Goal: Check status: Check status

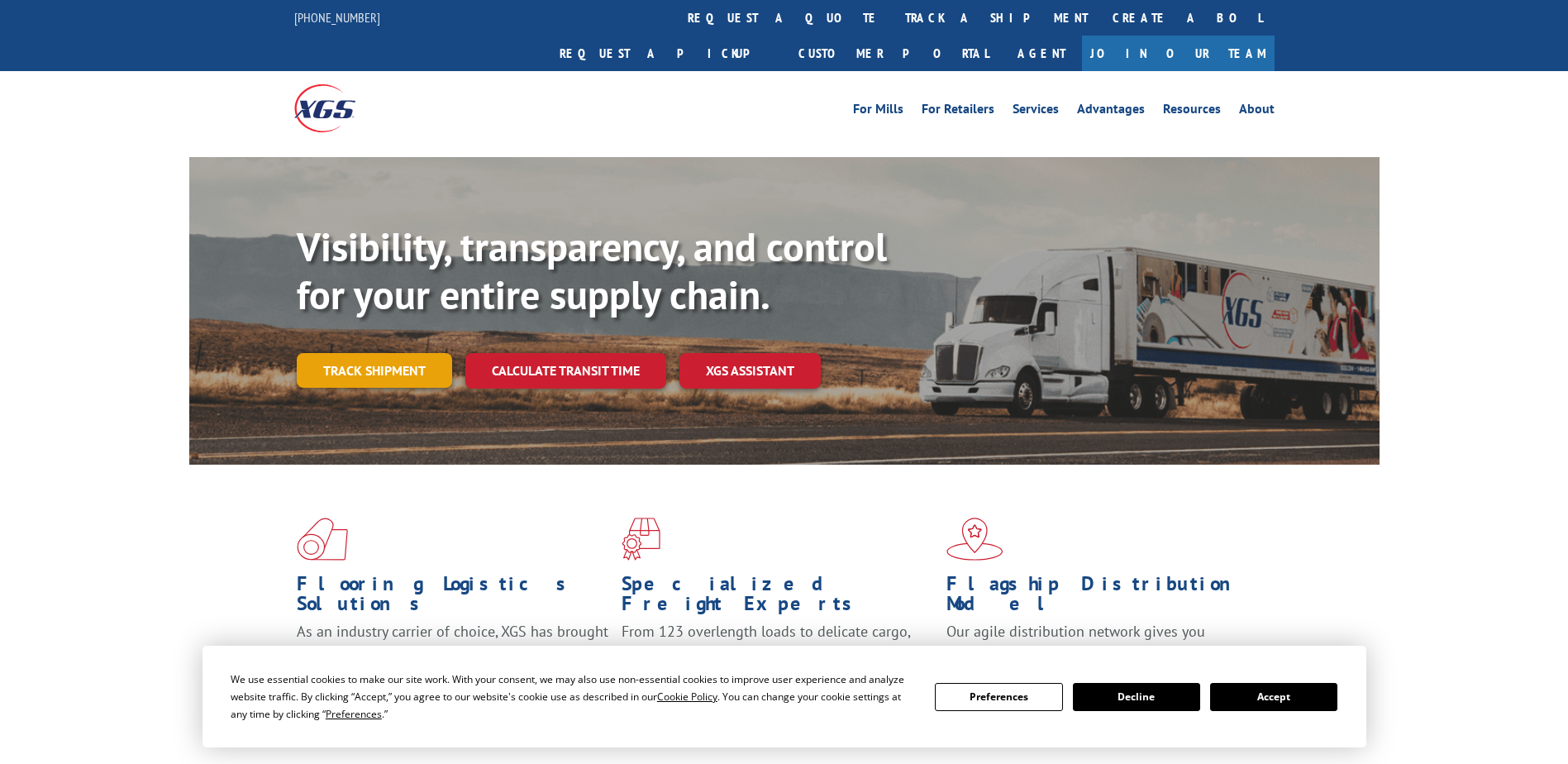
click at [330, 353] on link "Track shipment" at bounding box center [374, 371] width 155 height 35
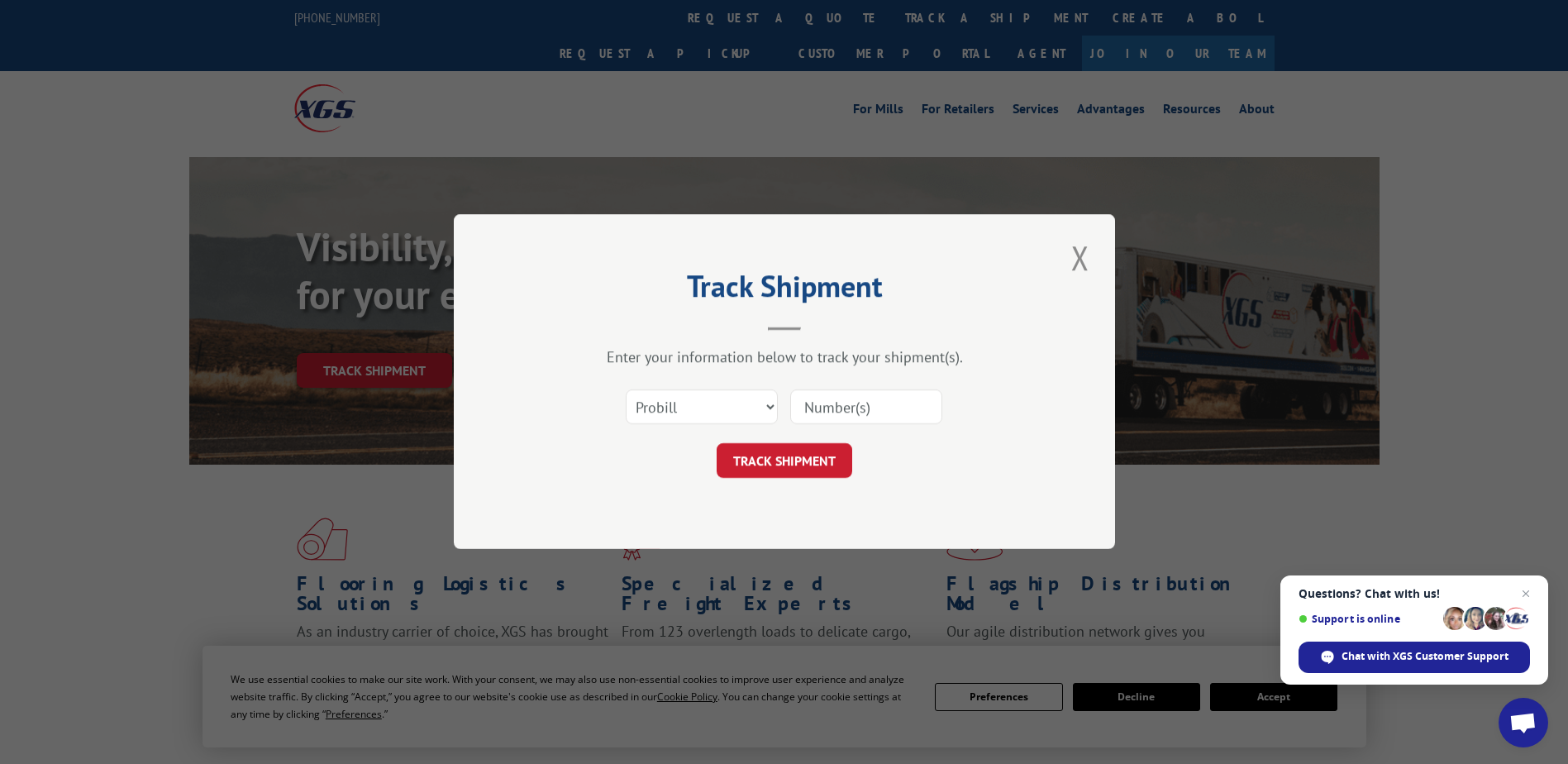
click at [811, 409] on input at bounding box center [866, 408] width 152 height 35
type input "2812916"
click at [774, 465] on button "TRACK SHIPMENT" at bounding box center [784, 461] width 135 height 35
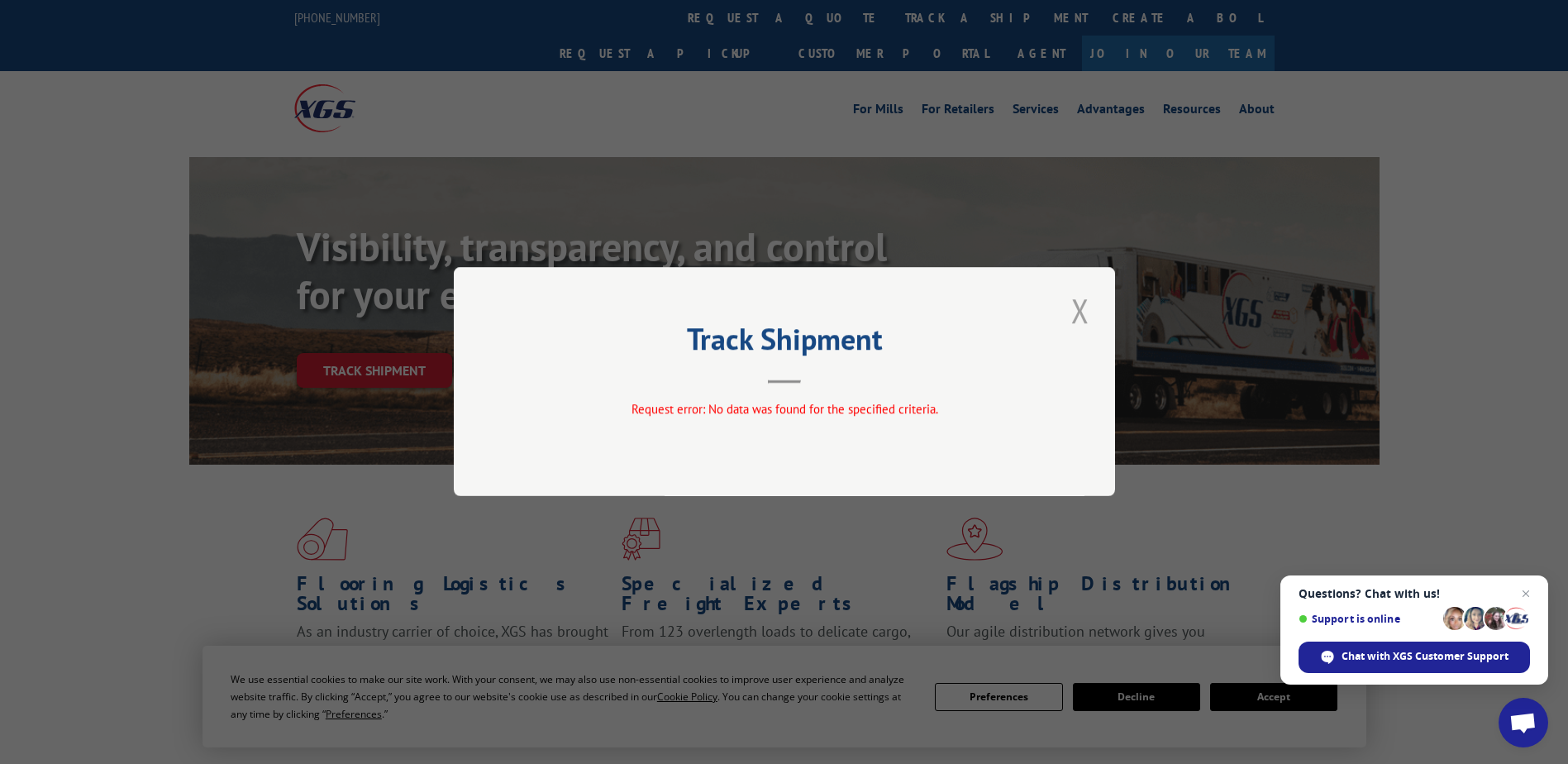
click at [1089, 314] on button "Close modal" at bounding box center [1080, 311] width 28 height 45
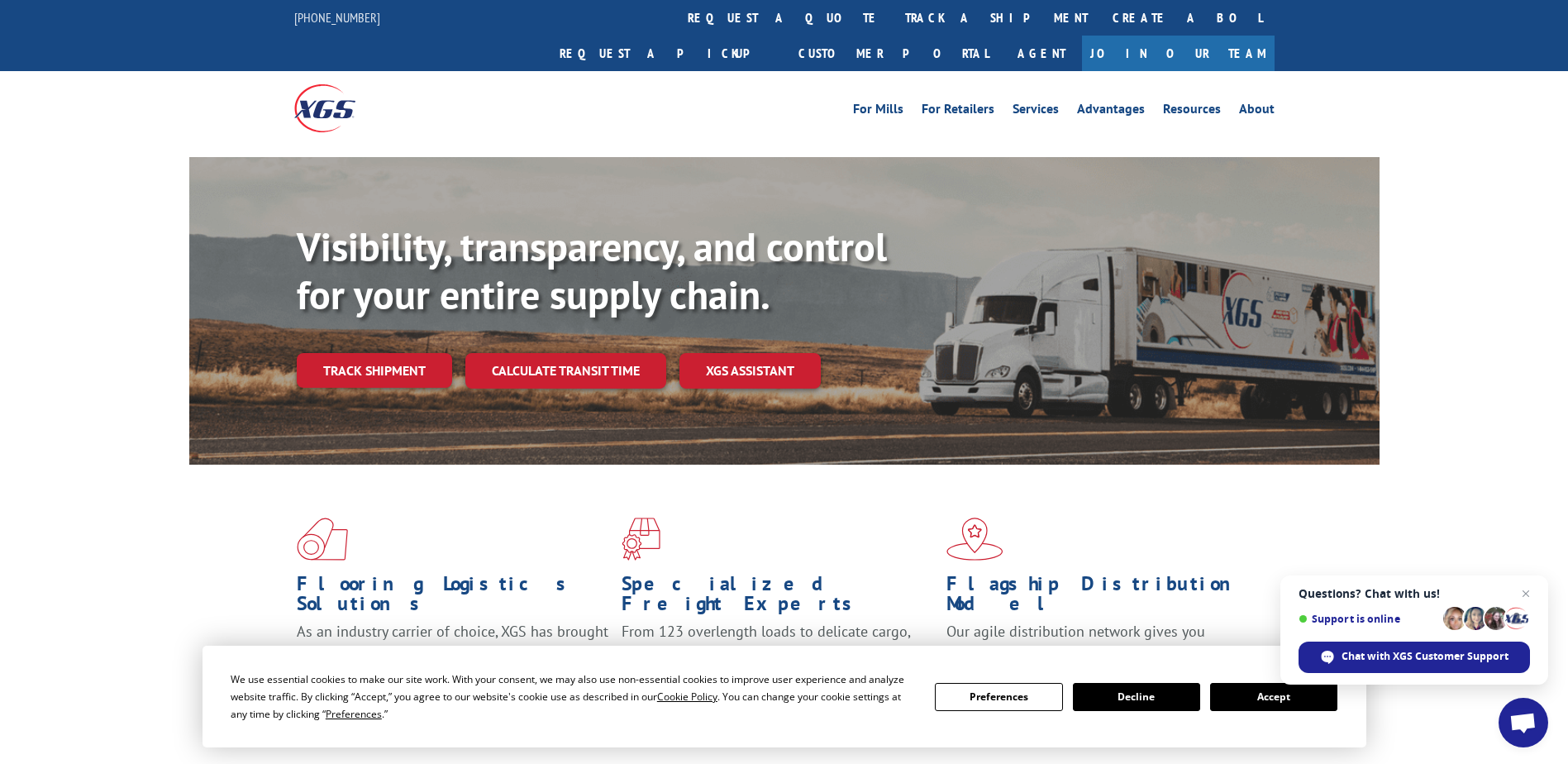
click at [340, 353] on link "Track shipment" at bounding box center [374, 371] width 155 height 35
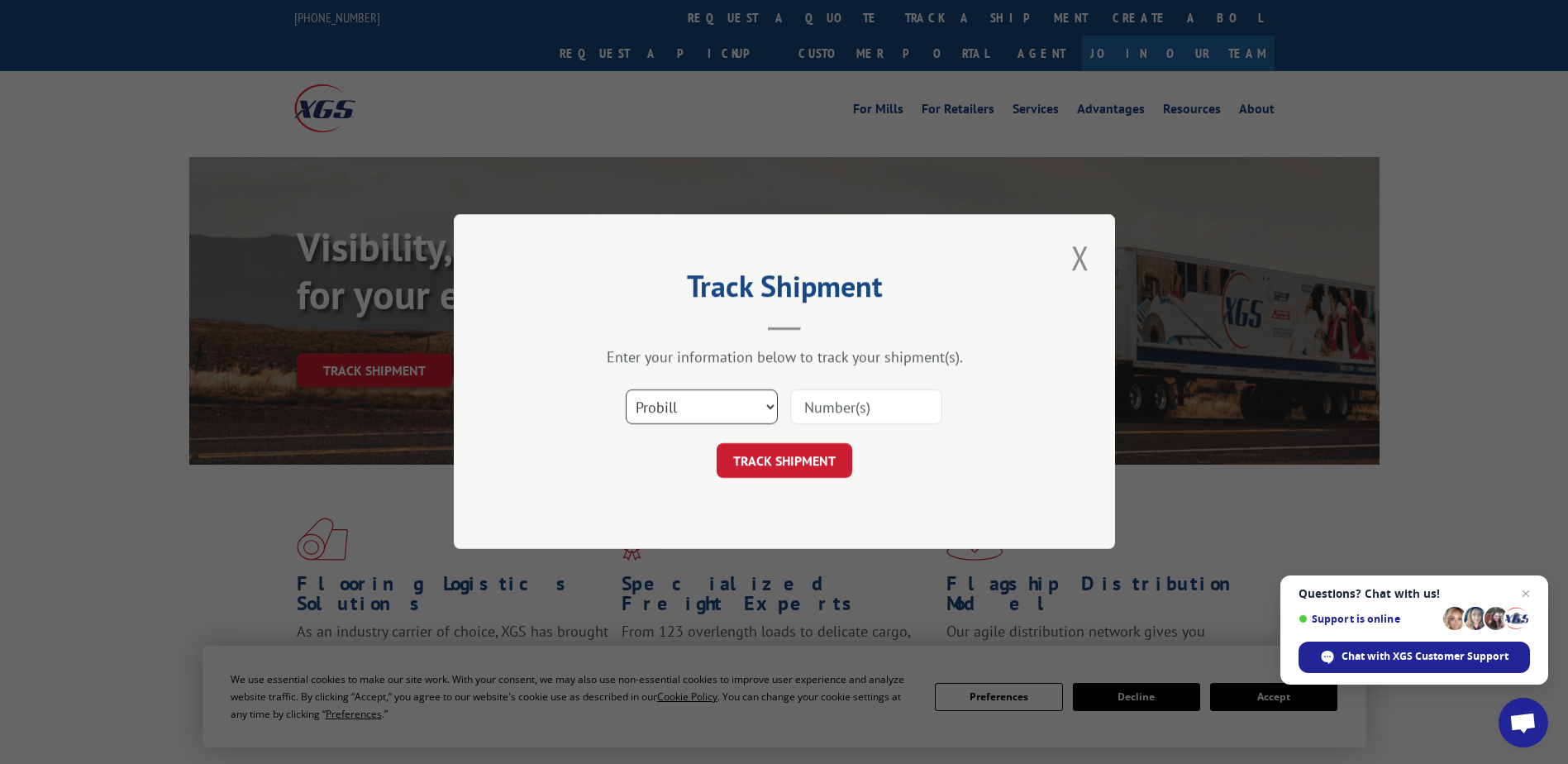
click at [768, 407] on select "Select category... Probill BOL PO" at bounding box center [701, 408] width 152 height 35
select select "bol"
click at [626, 391] on select "Select category... Probill BOL PO" at bounding box center [701, 408] width 152 height 35
click at [809, 402] on input at bounding box center [866, 408] width 152 height 35
type input "2812916"
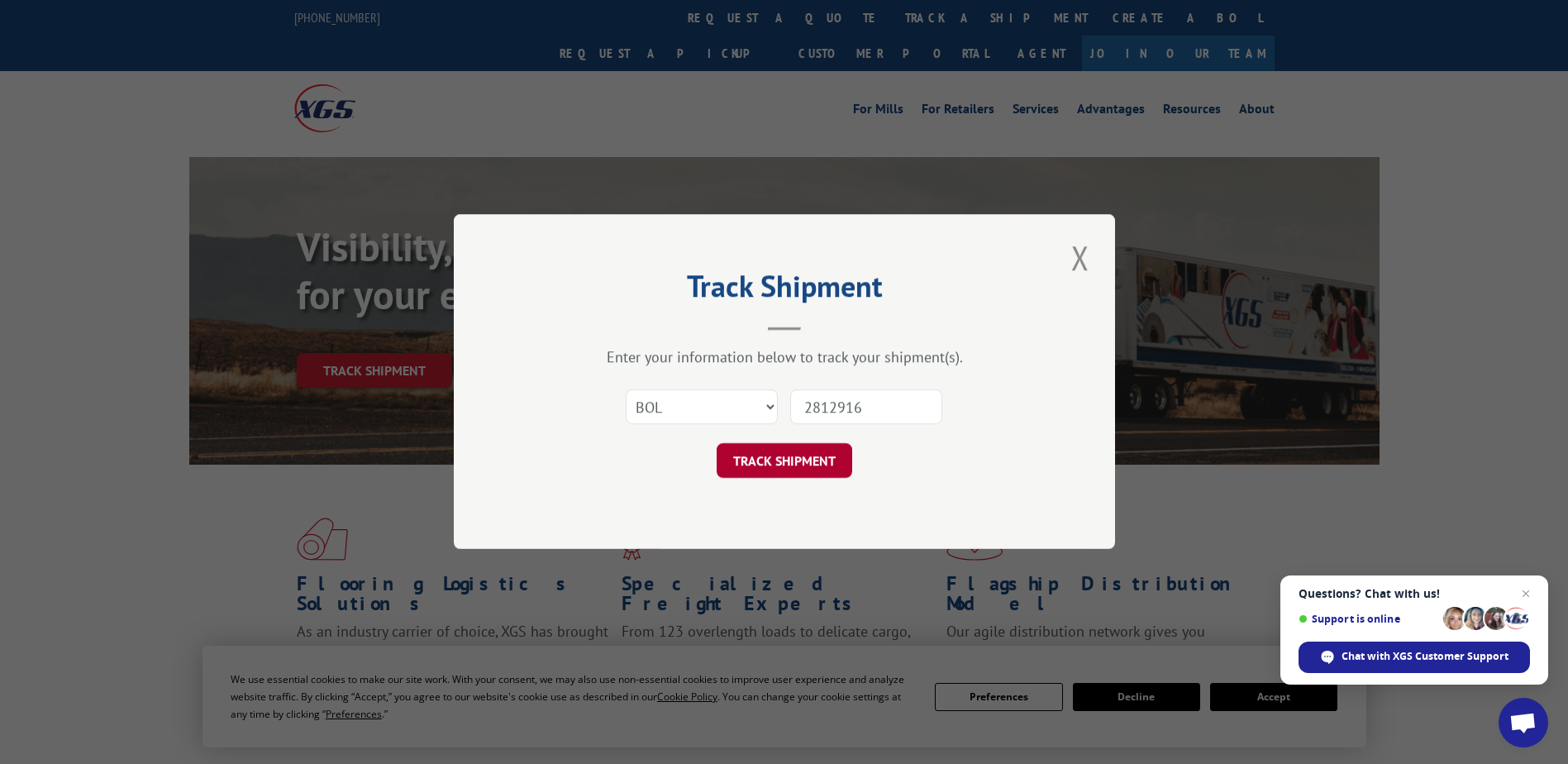
click at [777, 455] on button "TRACK SHIPMENT" at bounding box center [784, 461] width 135 height 35
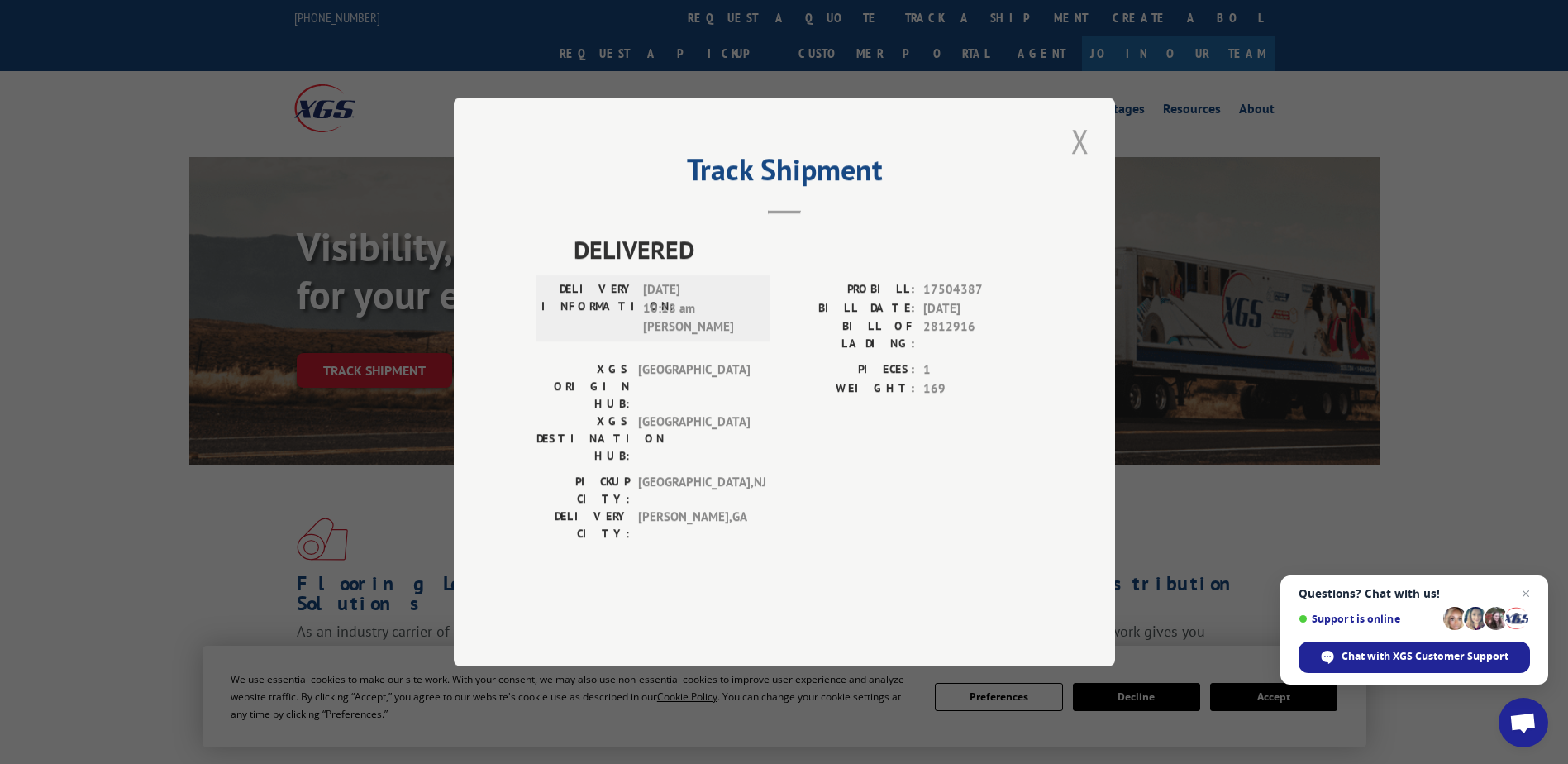
click at [1081, 164] on button "Close modal" at bounding box center [1080, 141] width 28 height 45
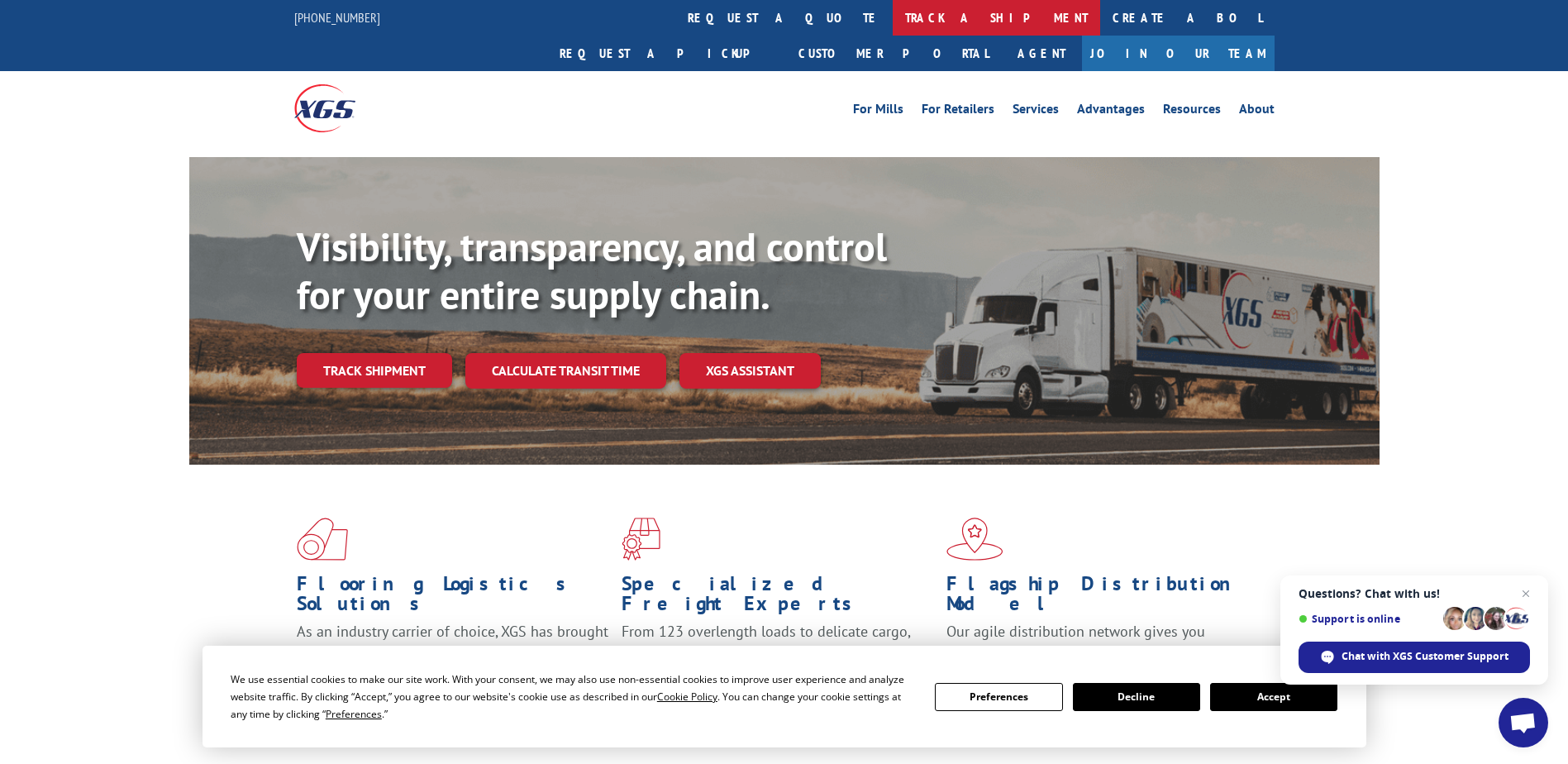
click at [893, 12] on link "track a shipment" at bounding box center [997, 17] width 207 height 35
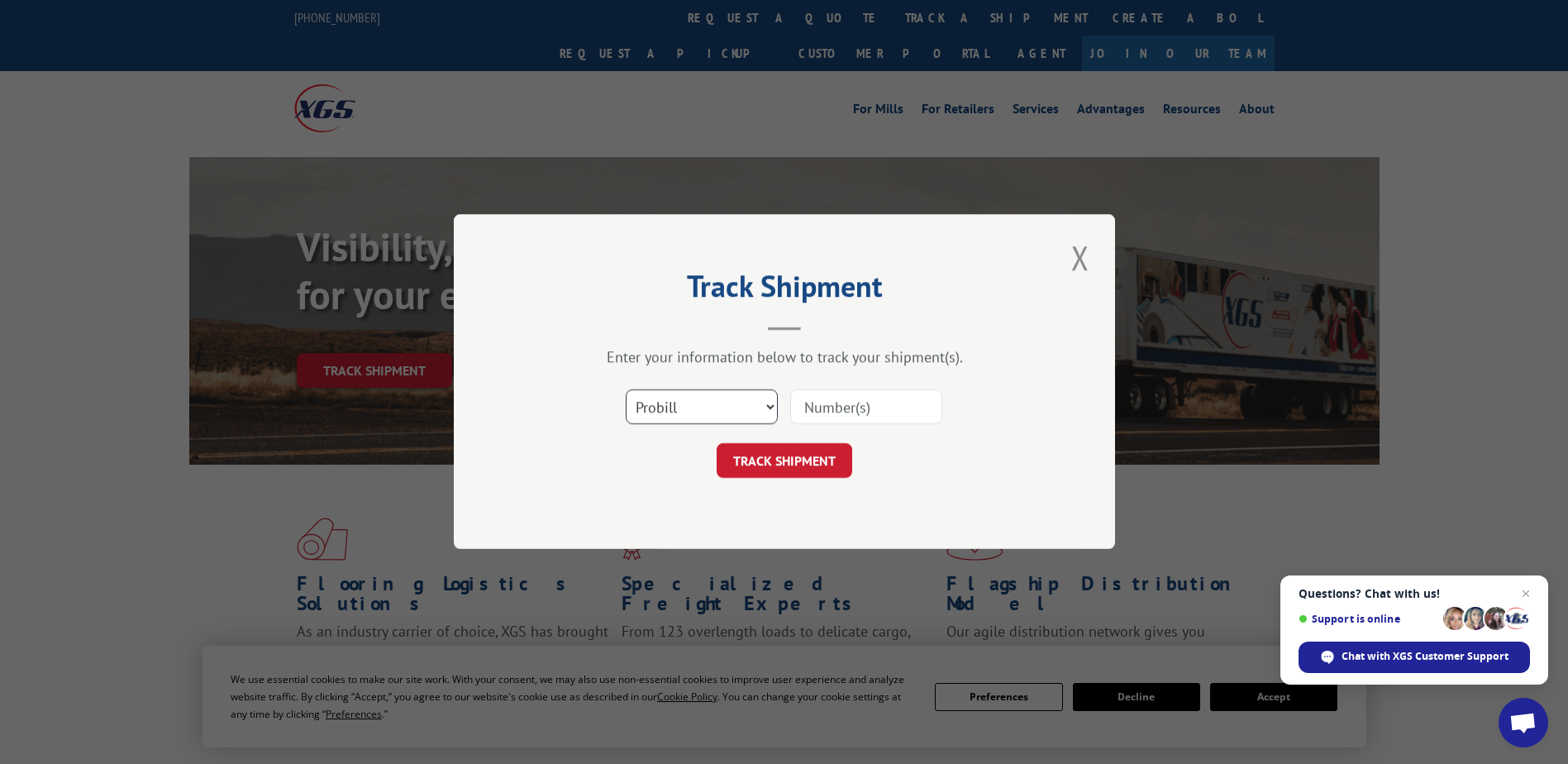
click at [772, 407] on select "Select category... Probill BOL PO" at bounding box center [701, 408] width 152 height 35
select select "bol"
click at [626, 391] on select "Select category... Probill BOL PO" at bounding box center [701, 408] width 152 height 35
click at [804, 402] on input at bounding box center [866, 408] width 152 height 35
type input "2812916"
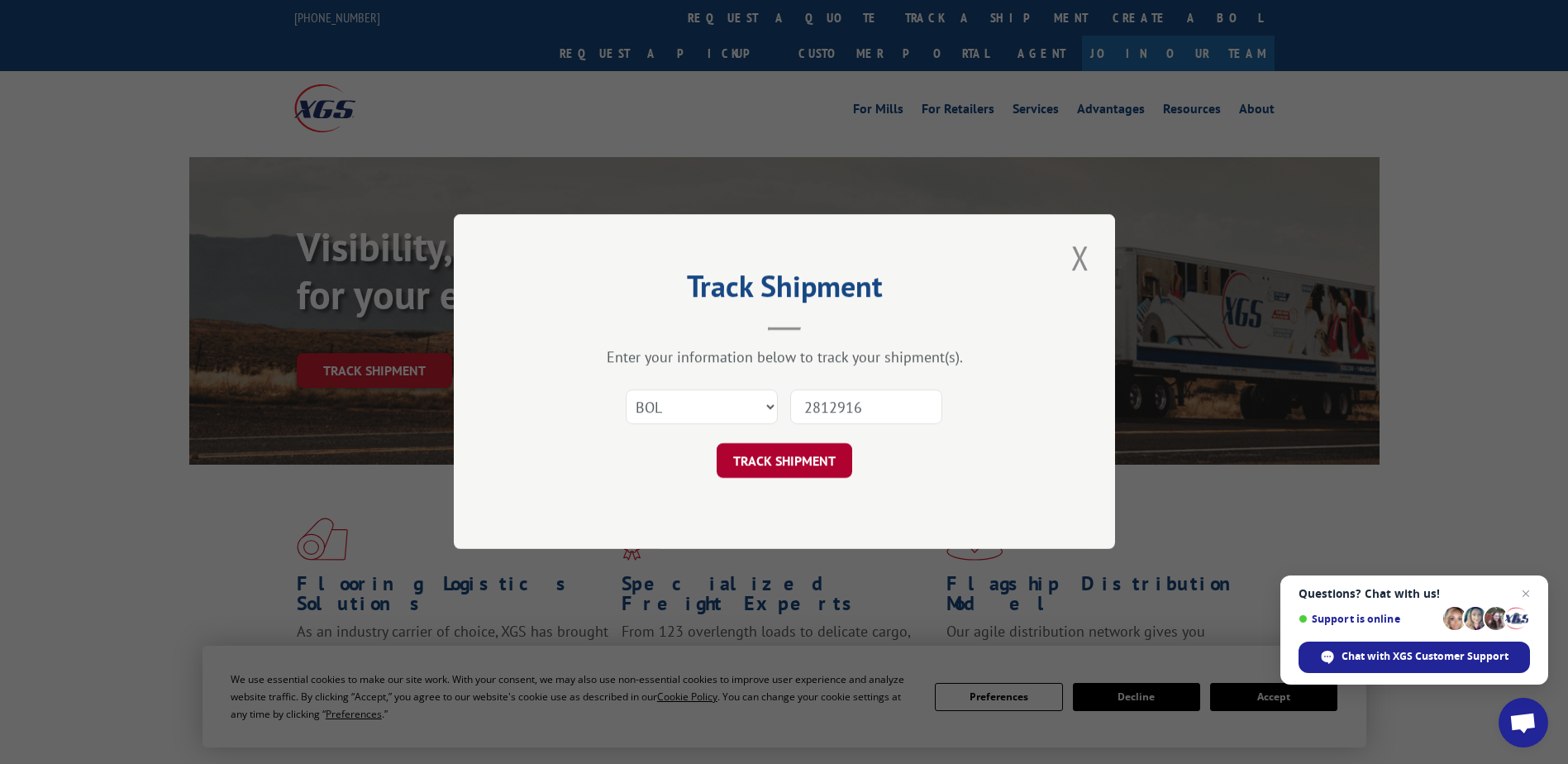
click at [774, 462] on button "TRACK SHIPMENT" at bounding box center [784, 461] width 135 height 35
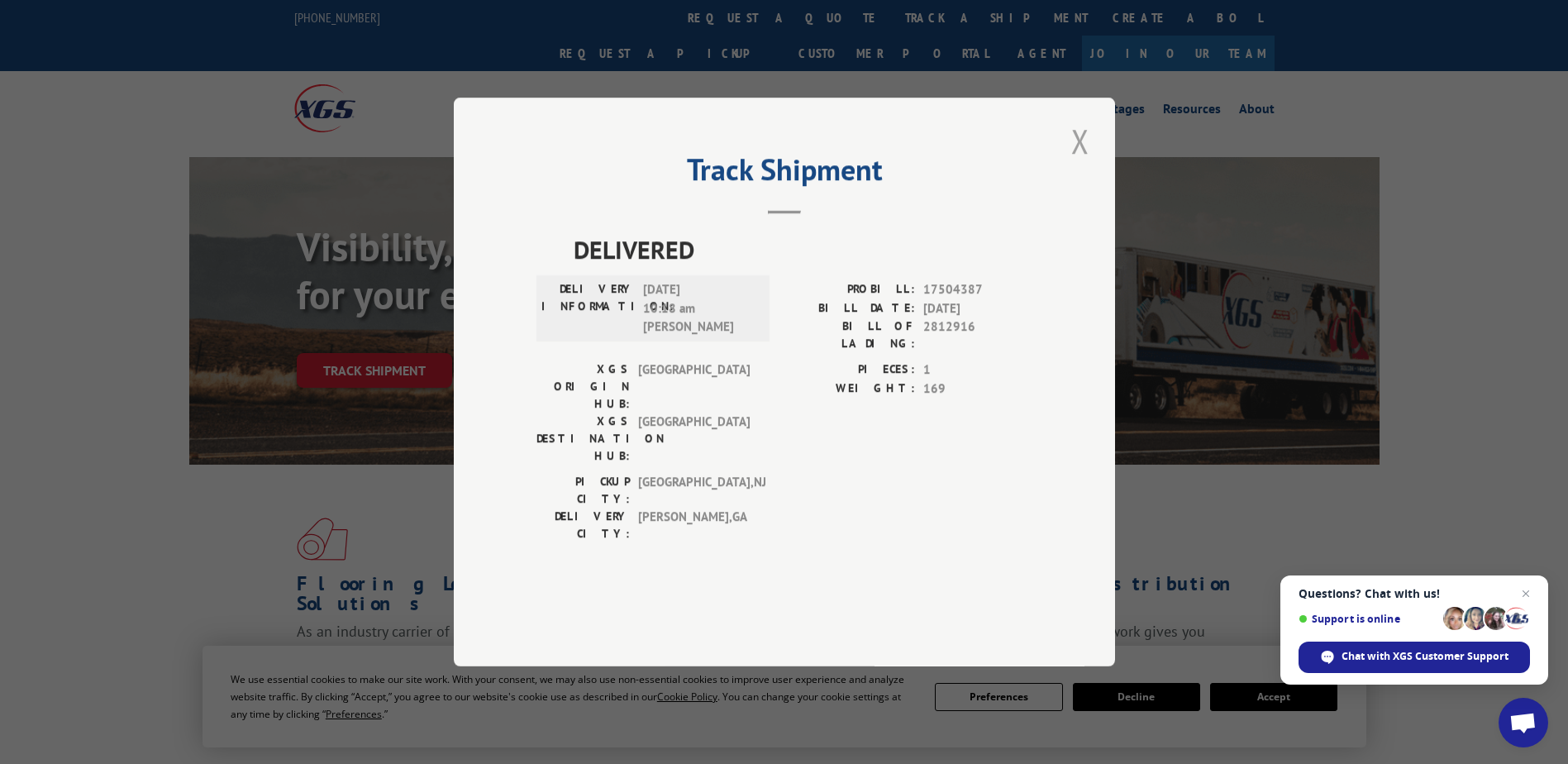
click at [1080, 164] on button "Close modal" at bounding box center [1080, 141] width 28 height 45
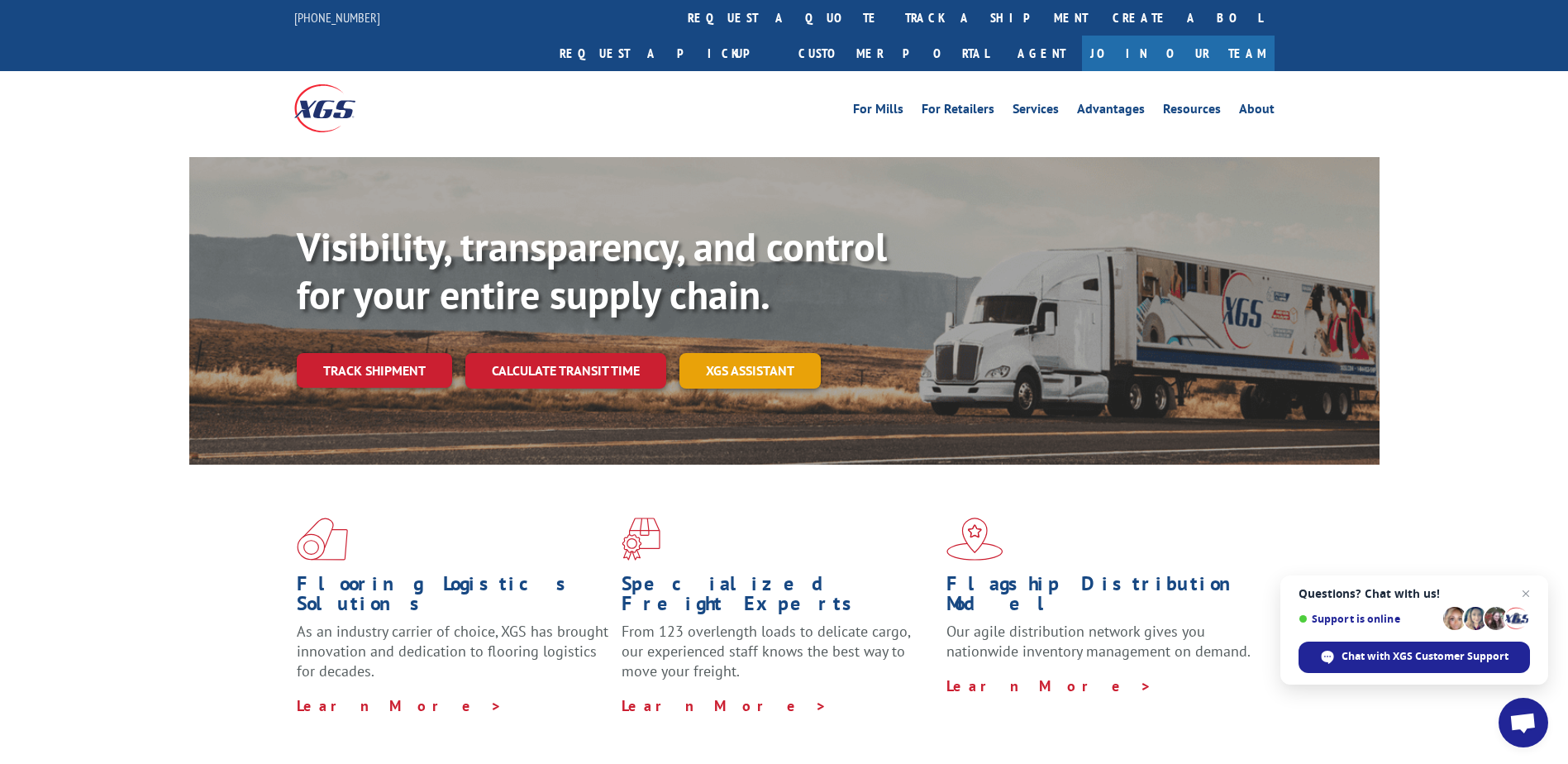
click at [714, 353] on link "XGS ASSISTANT" at bounding box center [750, 371] width 142 height 35
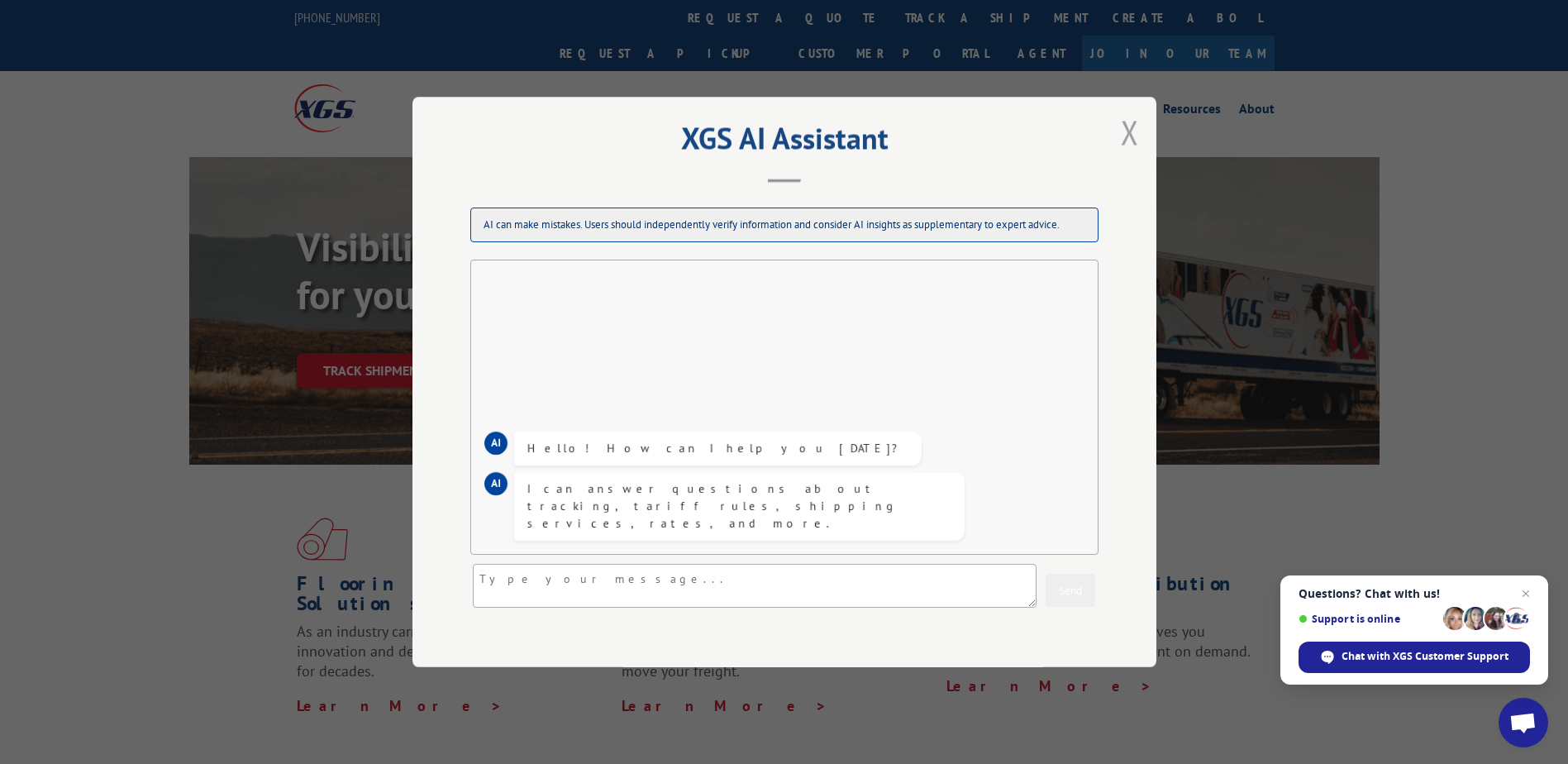
click at [1116, 130] on button "Close modal" at bounding box center [1130, 132] width 28 height 45
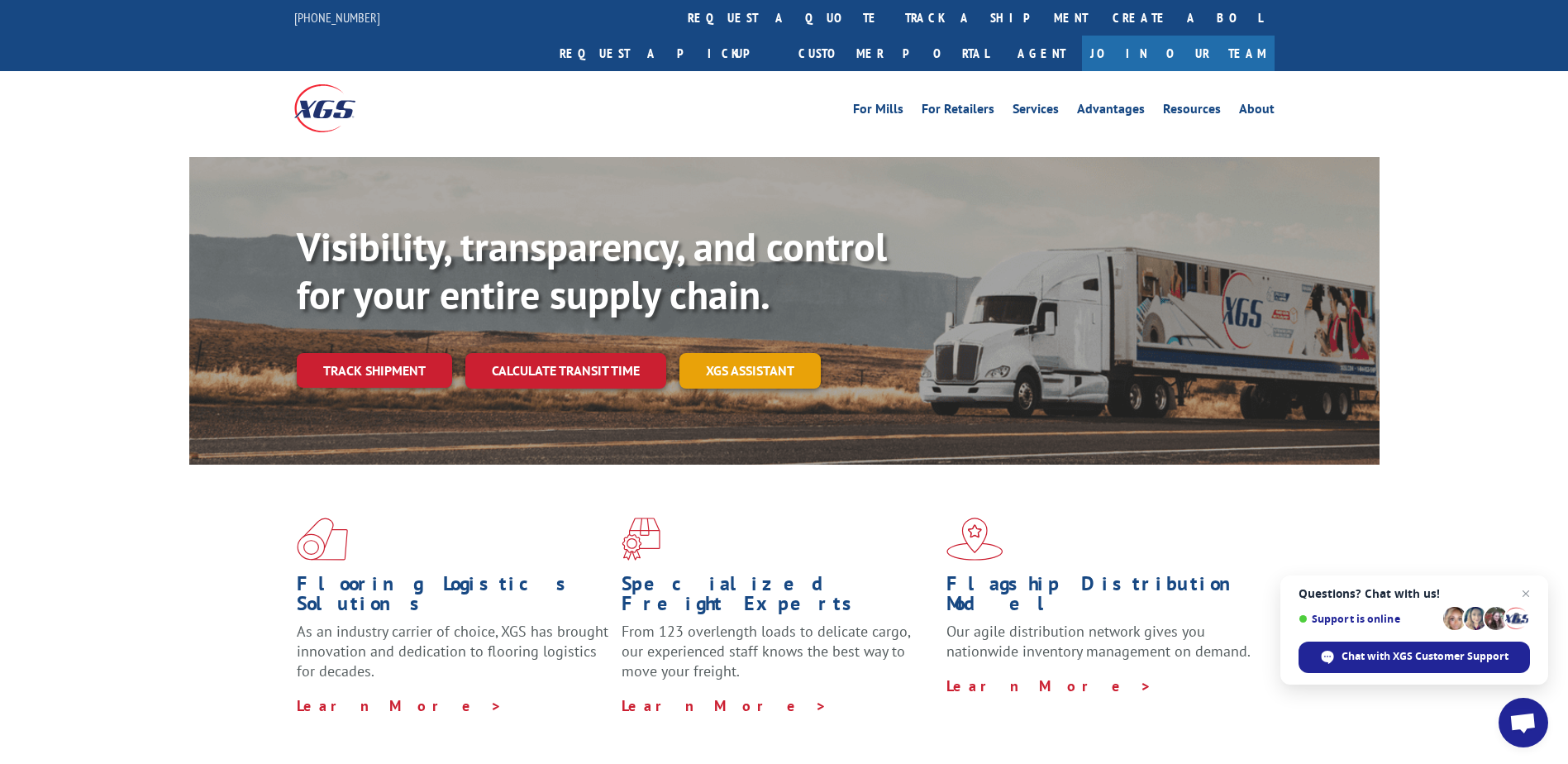
click at [731, 353] on link "XGS ASSISTANT" at bounding box center [750, 371] width 142 height 35
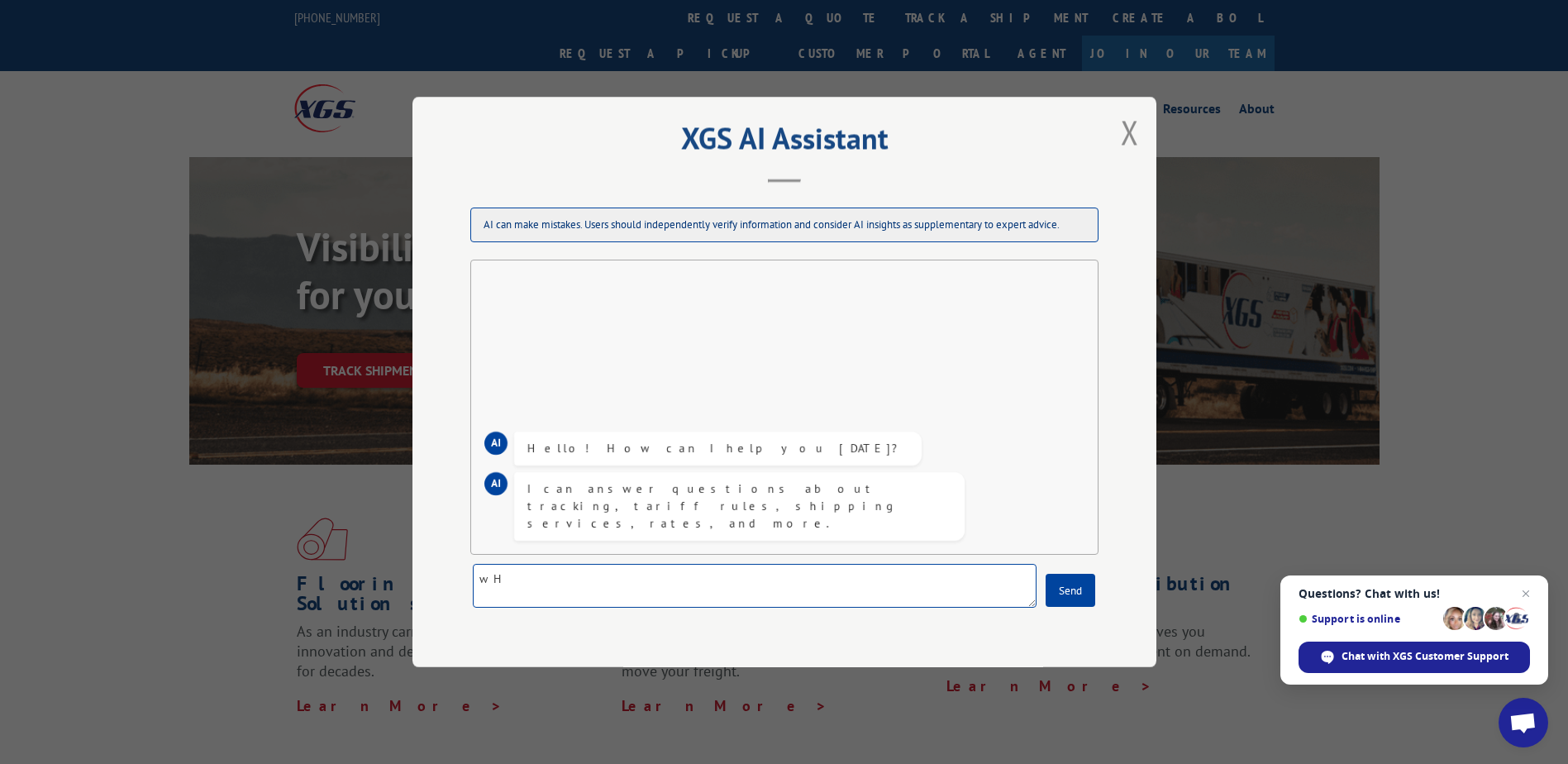
type textarea "w"
type textarea "When am I going to received BOL 2812916?"
click at [1081, 590] on button "Send" at bounding box center [1070, 590] width 50 height 33
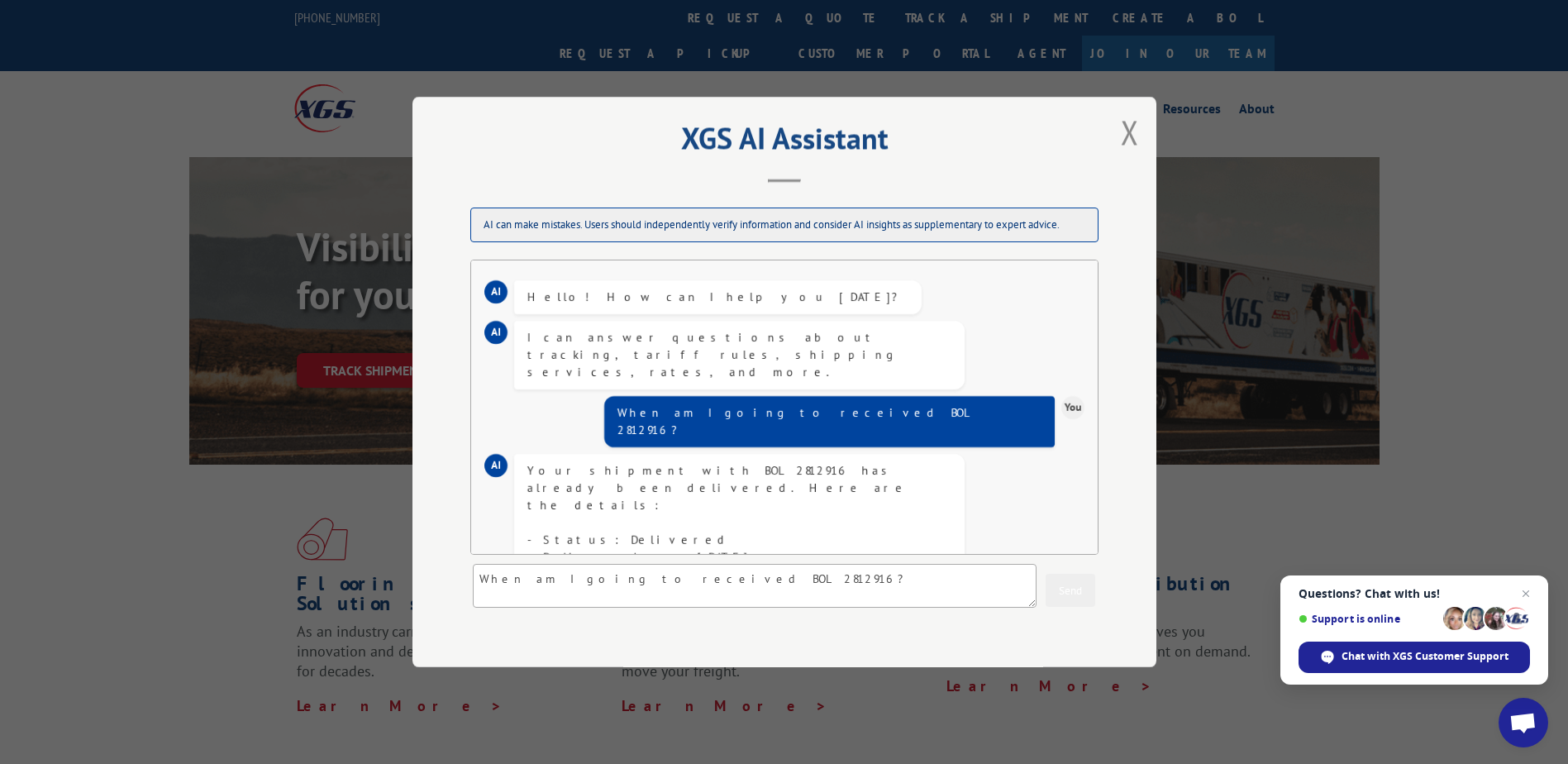
scroll to position [85, 0]
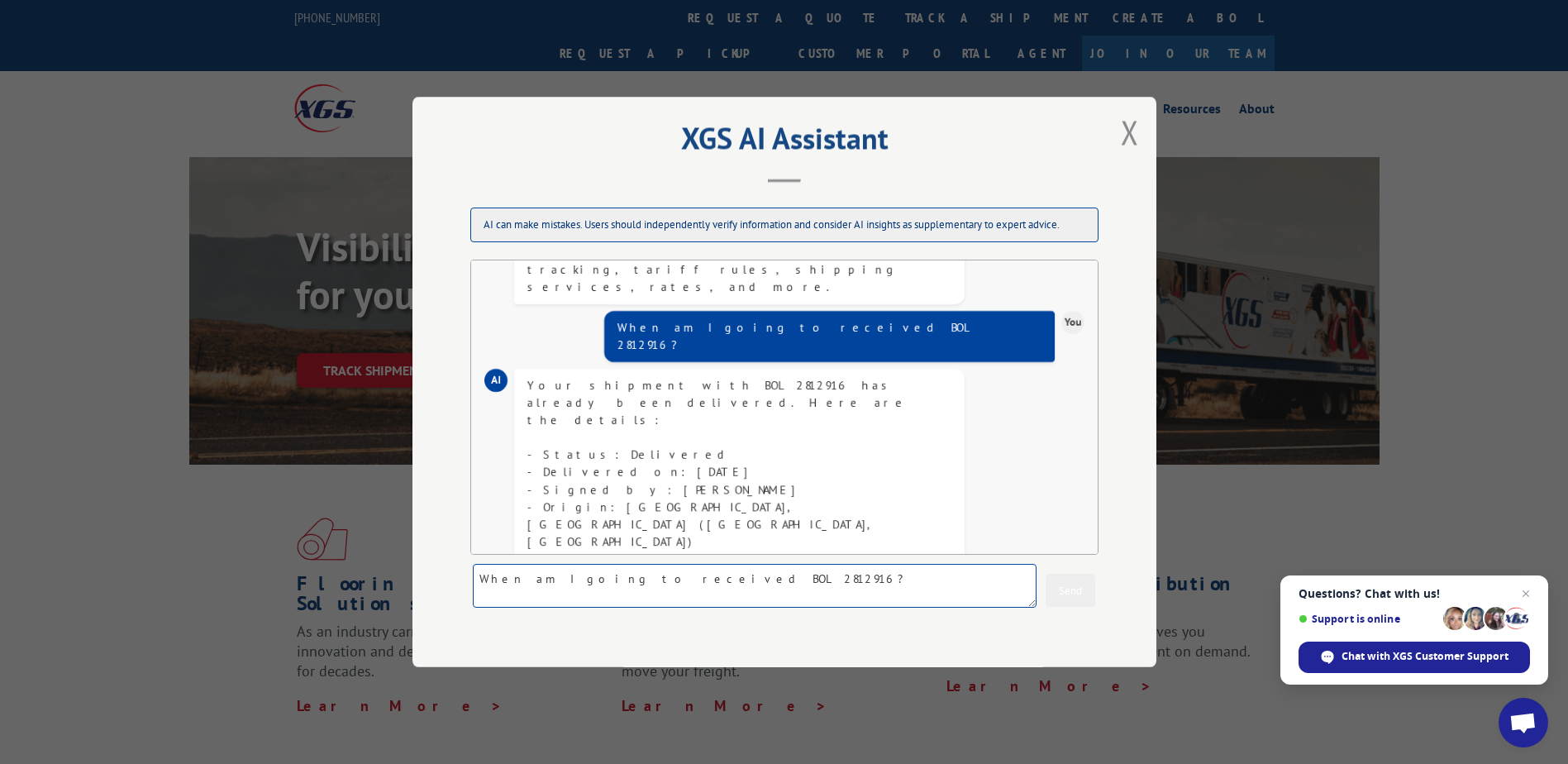
click at [499, 594] on textarea "When am I going to received BOL 2812916?" at bounding box center [755, 586] width 564 height 44
type textarea "T"
type textarea "The material was supposed to ship to Flooring Environment - [STREET_ADDRESS]. W…"
click at [1056, 594] on button "Send" at bounding box center [1070, 590] width 50 height 33
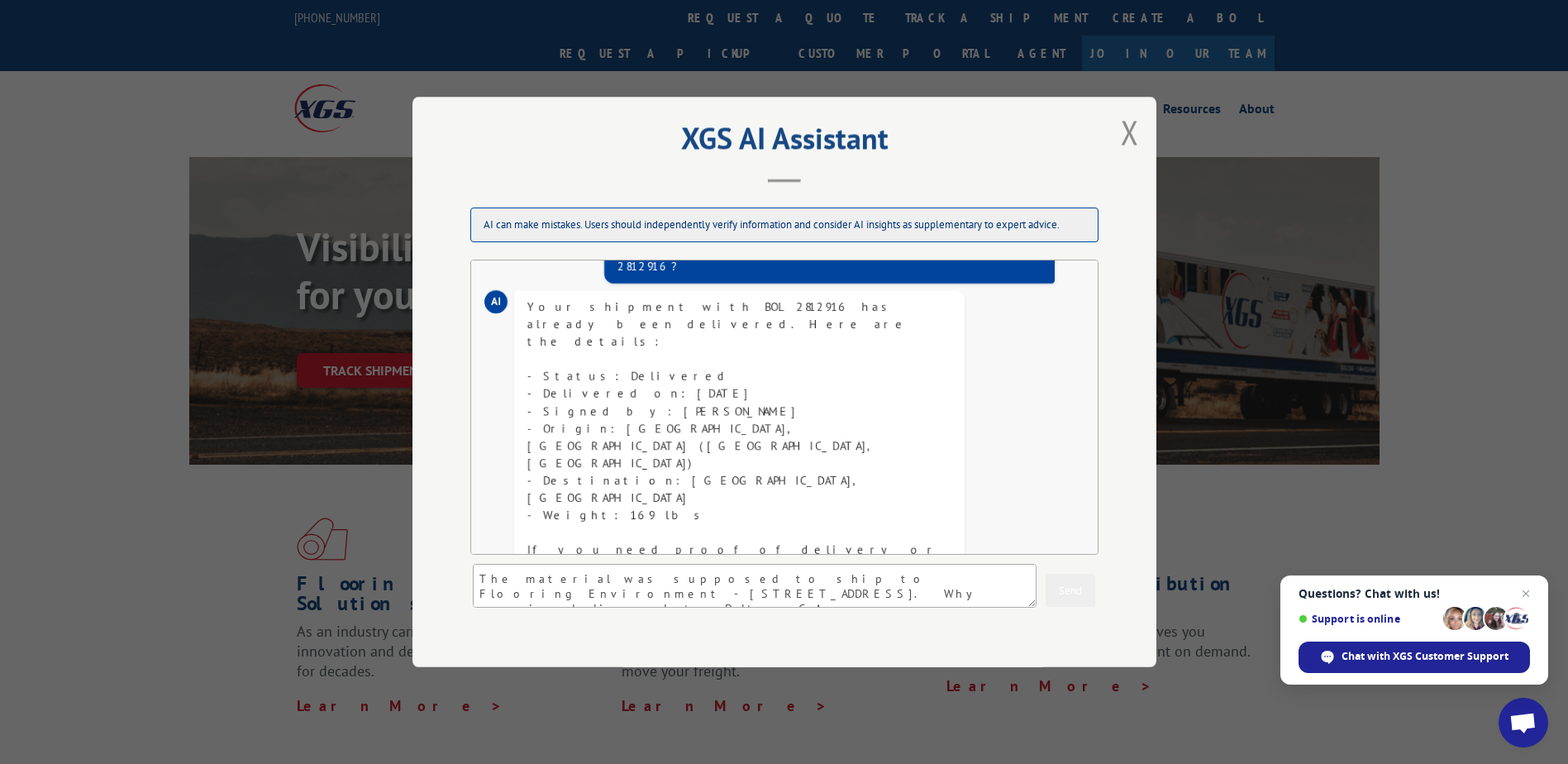
scroll to position [427, 0]
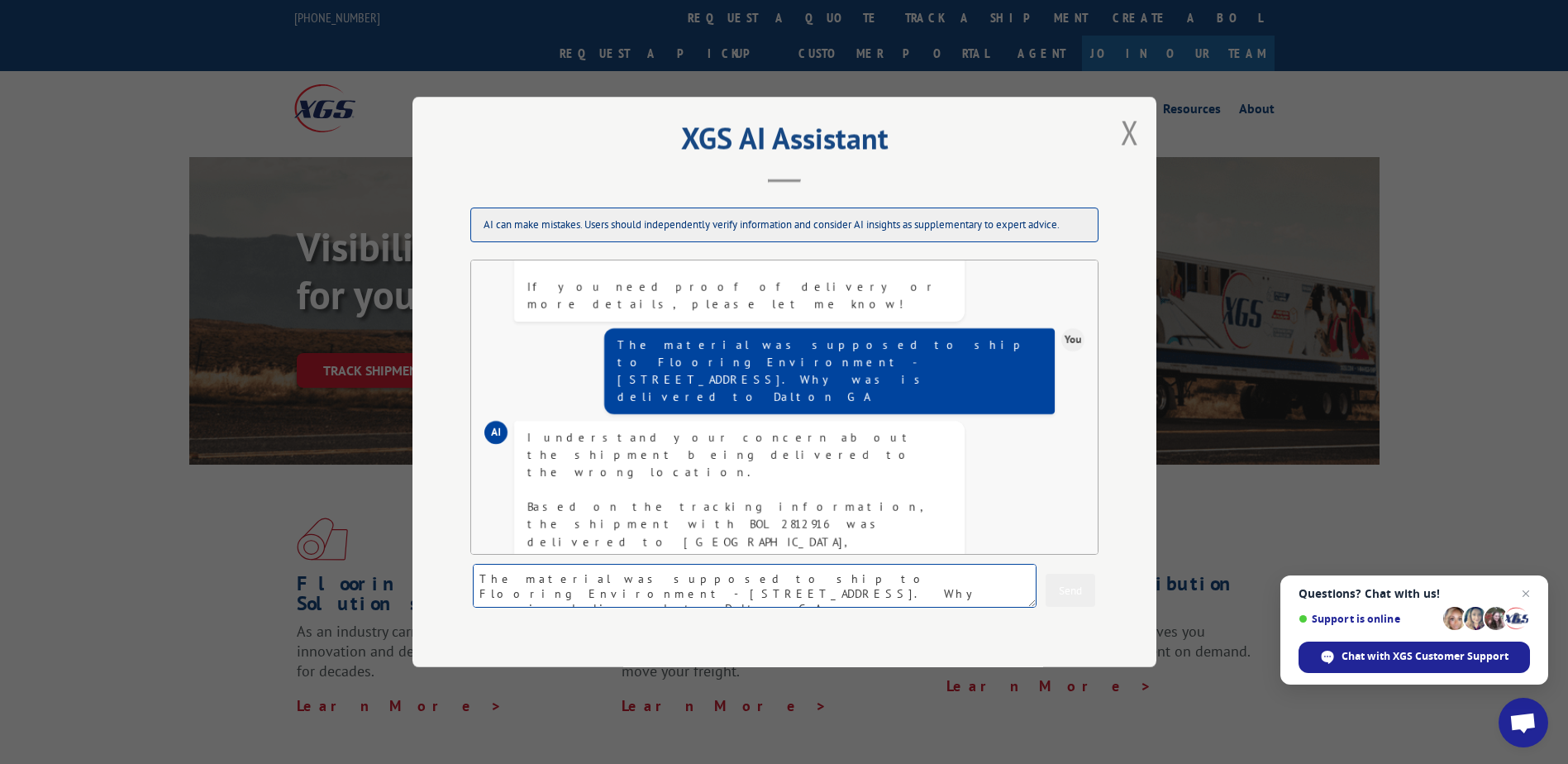
click at [505, 594] on textarea "The material was supposed to ship to Flooring Environment - [STREET_ADDRESS]. W…" at bounding box center [755, 586] width 564 height 44
type textarea "Yes please"
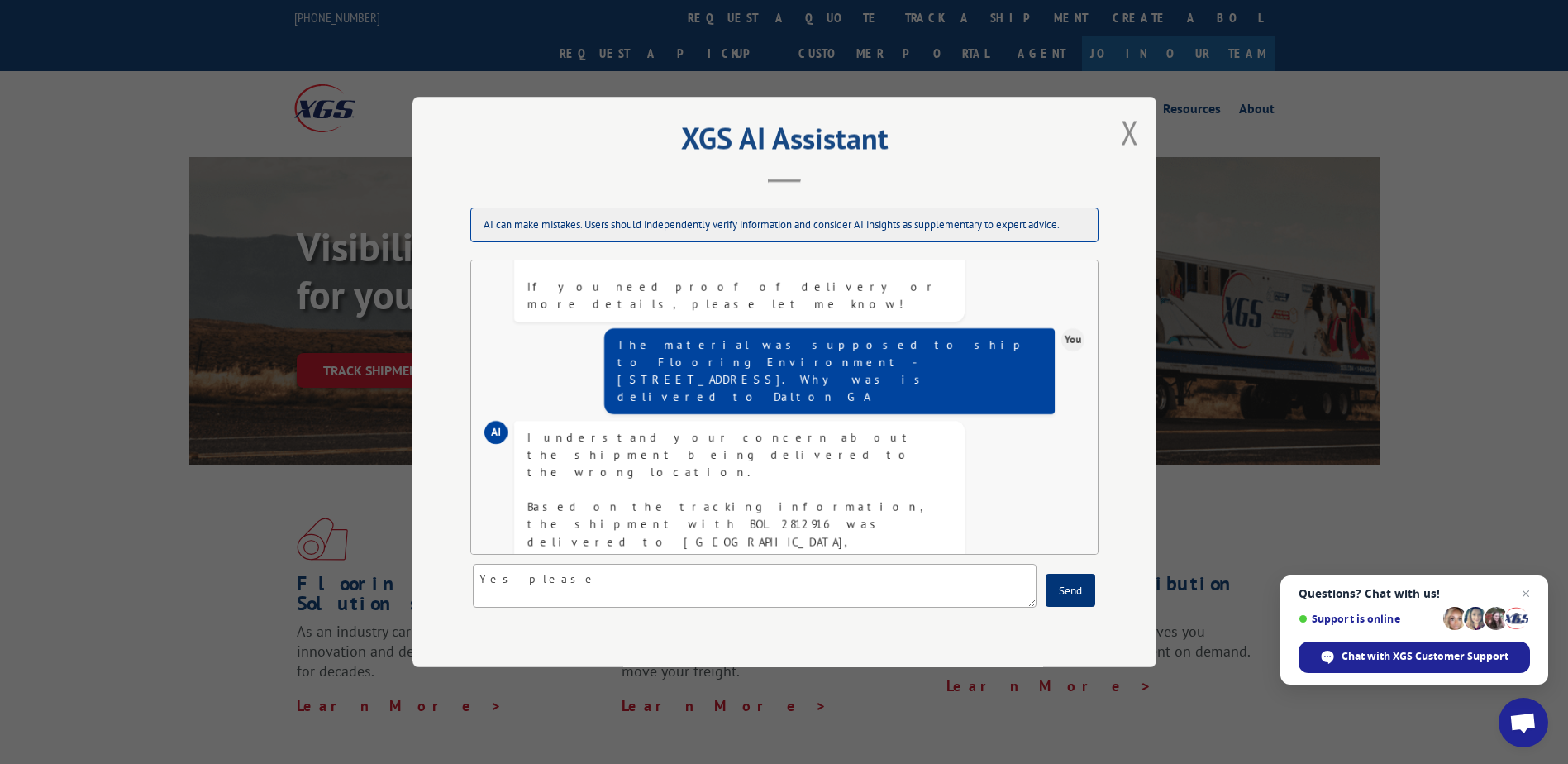
click at [1070, 595] on button "Send" at bounding box center [1070, 590] width 50 height 33
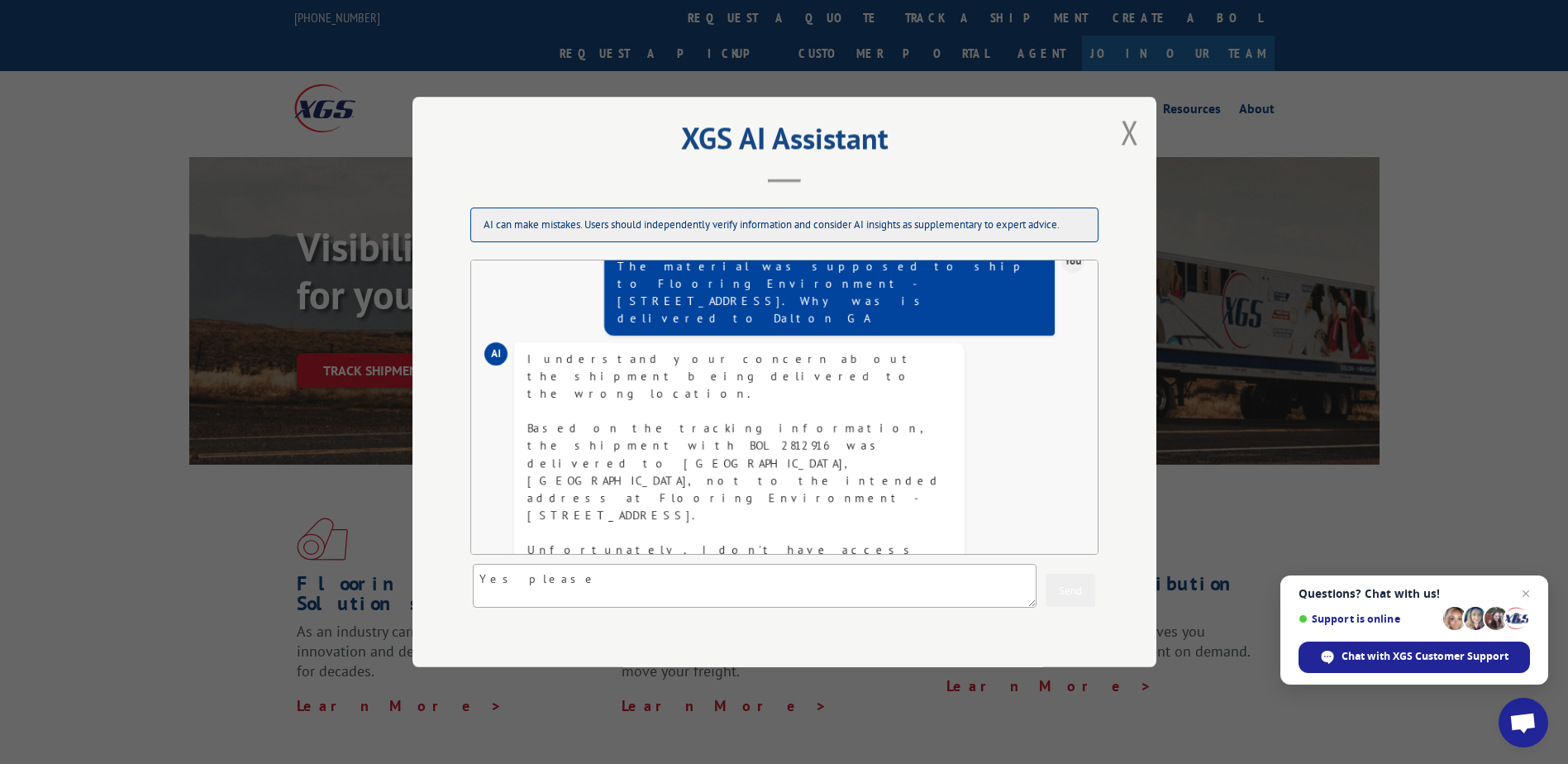
scroll to position [630, 0]
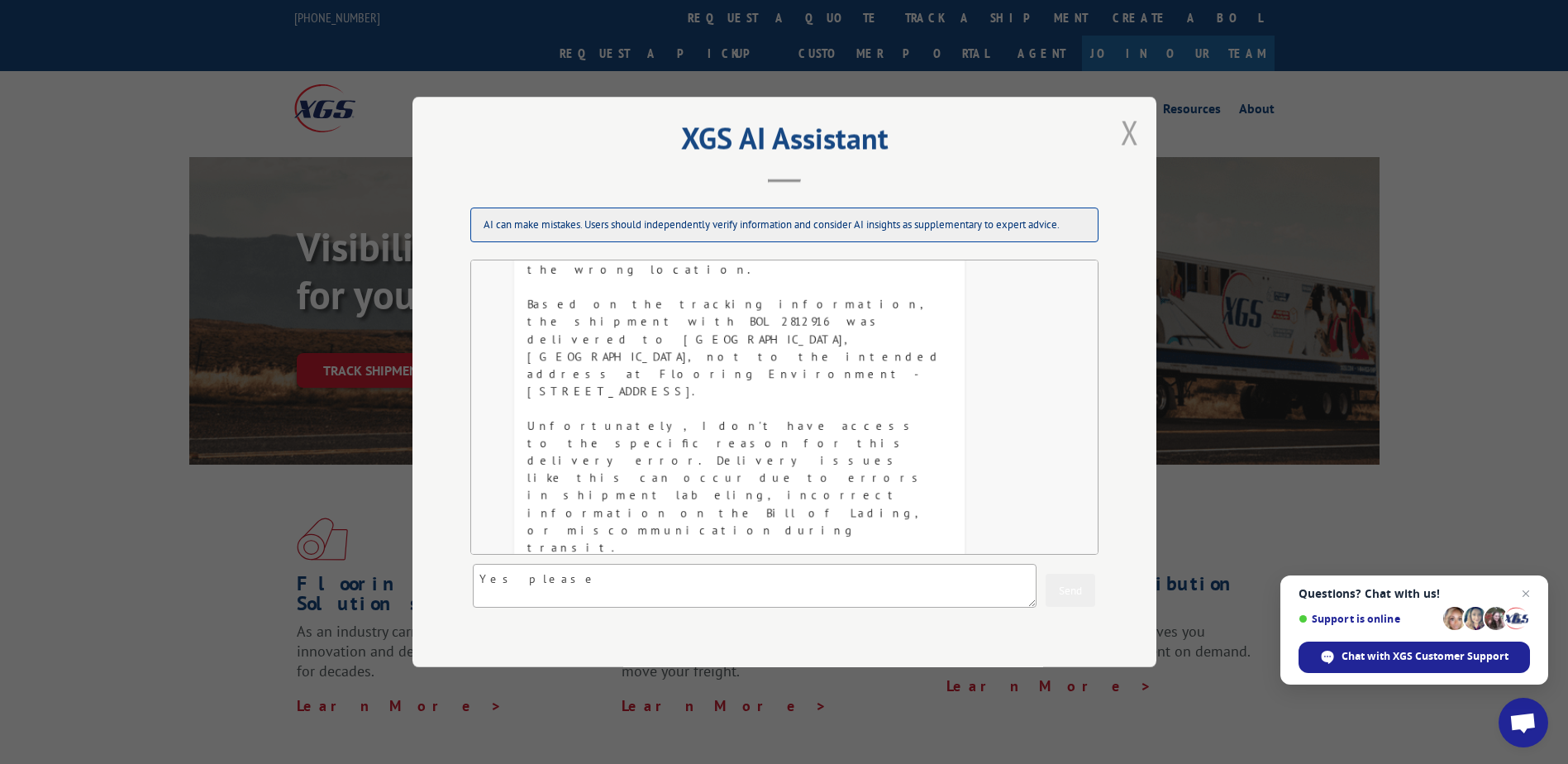
click at [1126, 128] on button "Close modal" at bounding box center [1130, 132] width 28 height 45
